Goal: Task Accomplishment & Management: Complete application form

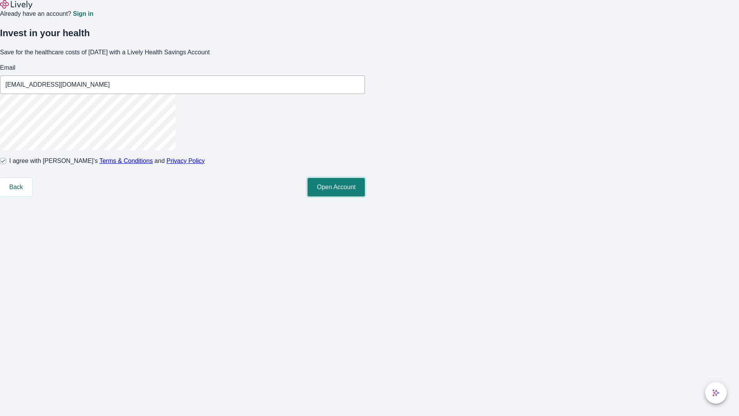
click at [365, 196] on button "Open Account" at bounding box center [335, 187] width 57 height 18
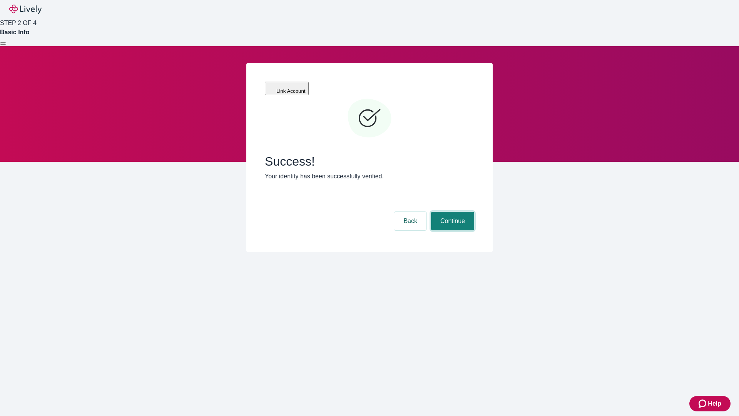
click at [451, 212] on button "Continue" at bounding box center [452, 221] width 43 height 18
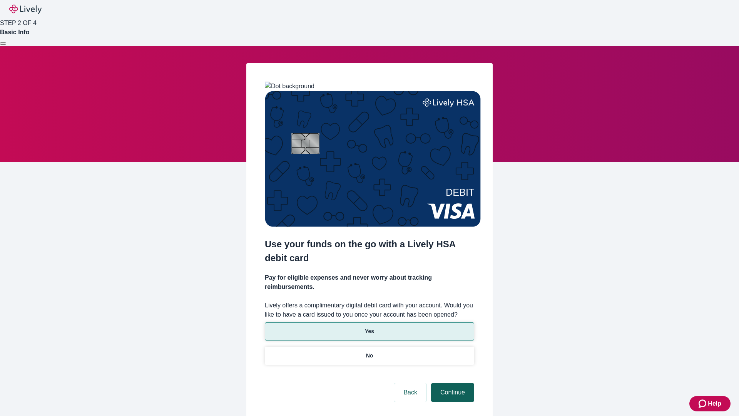
click at [369, 327] on p "Yes" at bounding box center [369, 331] width 9 height 8
click at [451, 383] on button "Continue" at bounding box center [452, 392] width 43 height 18
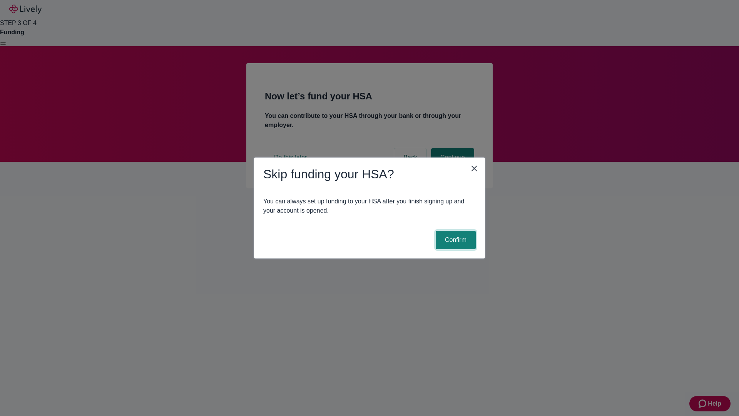
click at [454, 240] on button "Confirm" at bounding box center [456, 240] width 40 height 18
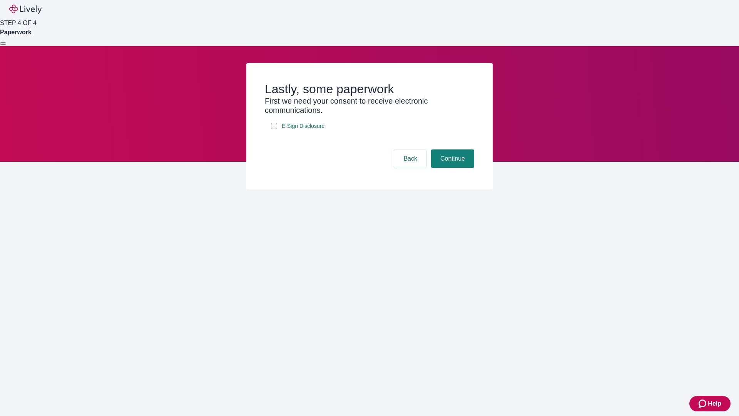
click at [274, 129] on input "E-Sign Disclosure" at bounding box center [274, 126] width 6 height 6
checkbox input "true"
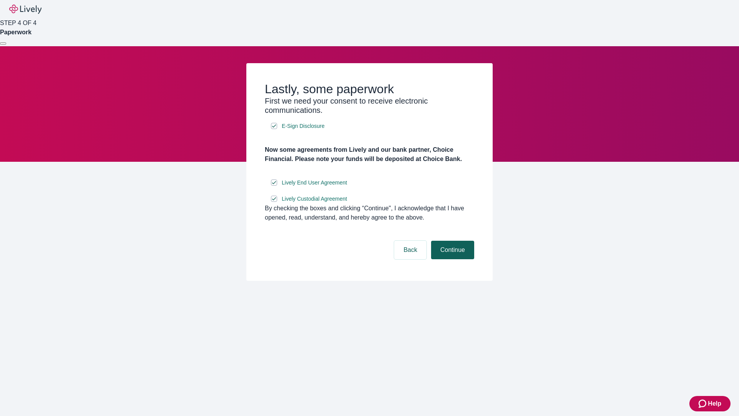
click at [451, 259] on button "Continue" at bounding box center [452, 250] width 43 height 18
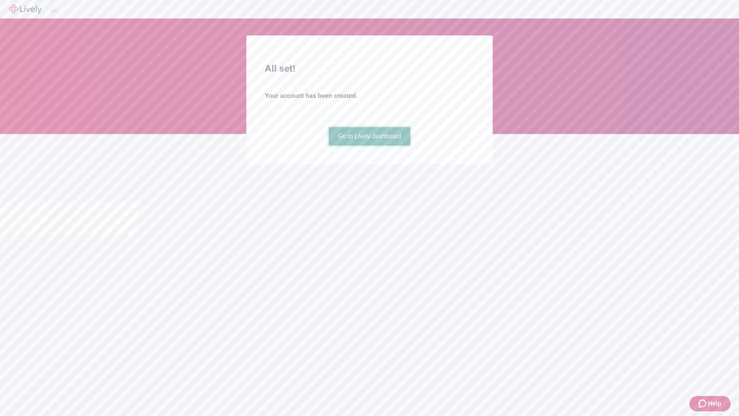
click at [369, 145] on link "Go to Lively dashboard" at bounding box center [370, 136] width 82 height 18
